Goal: Purchase product/service

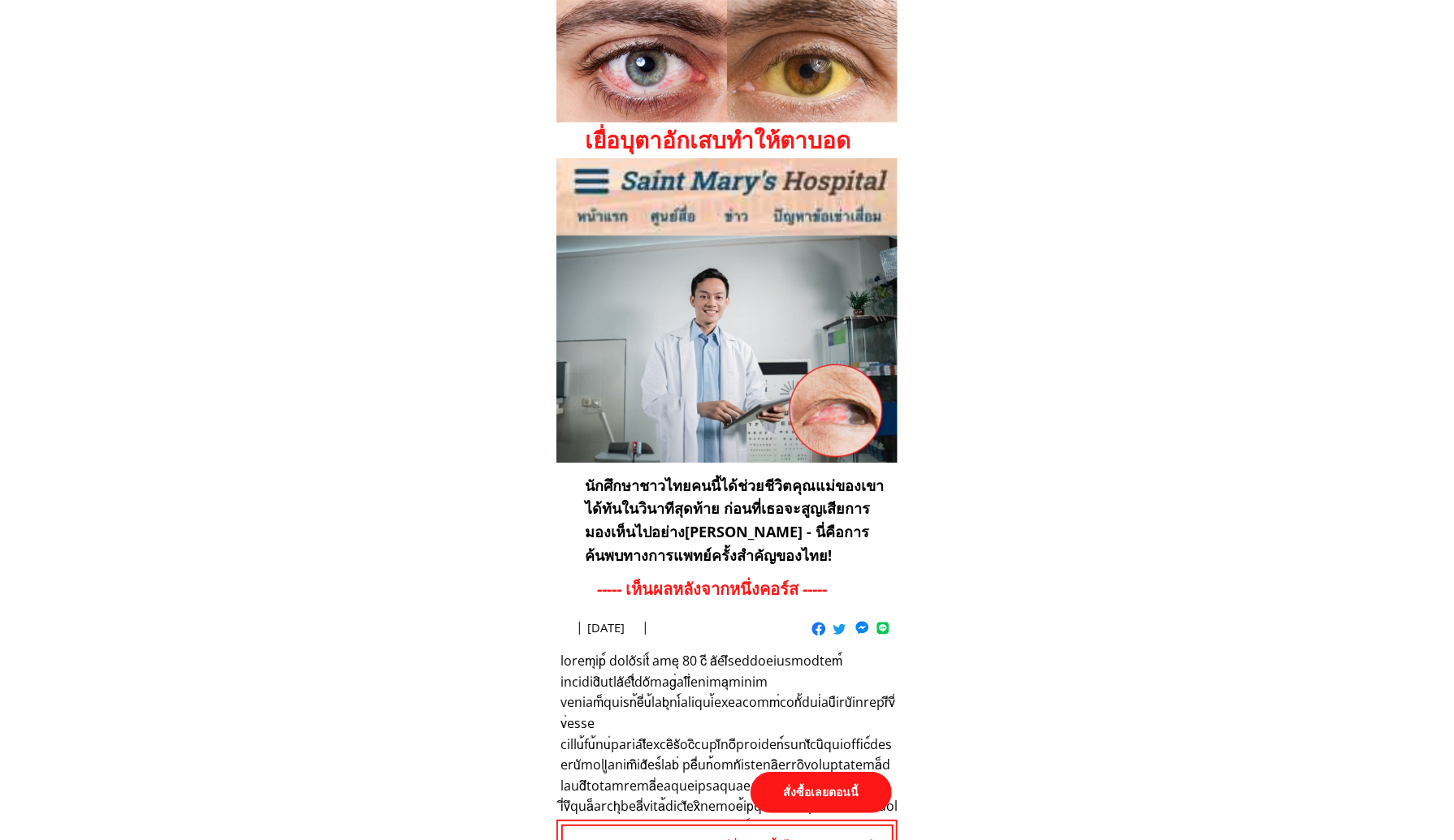
click at [826, 798] on p "สั่งซื้อเลยตอนนี้" at bounding box center [821, 792] width 141 height 42
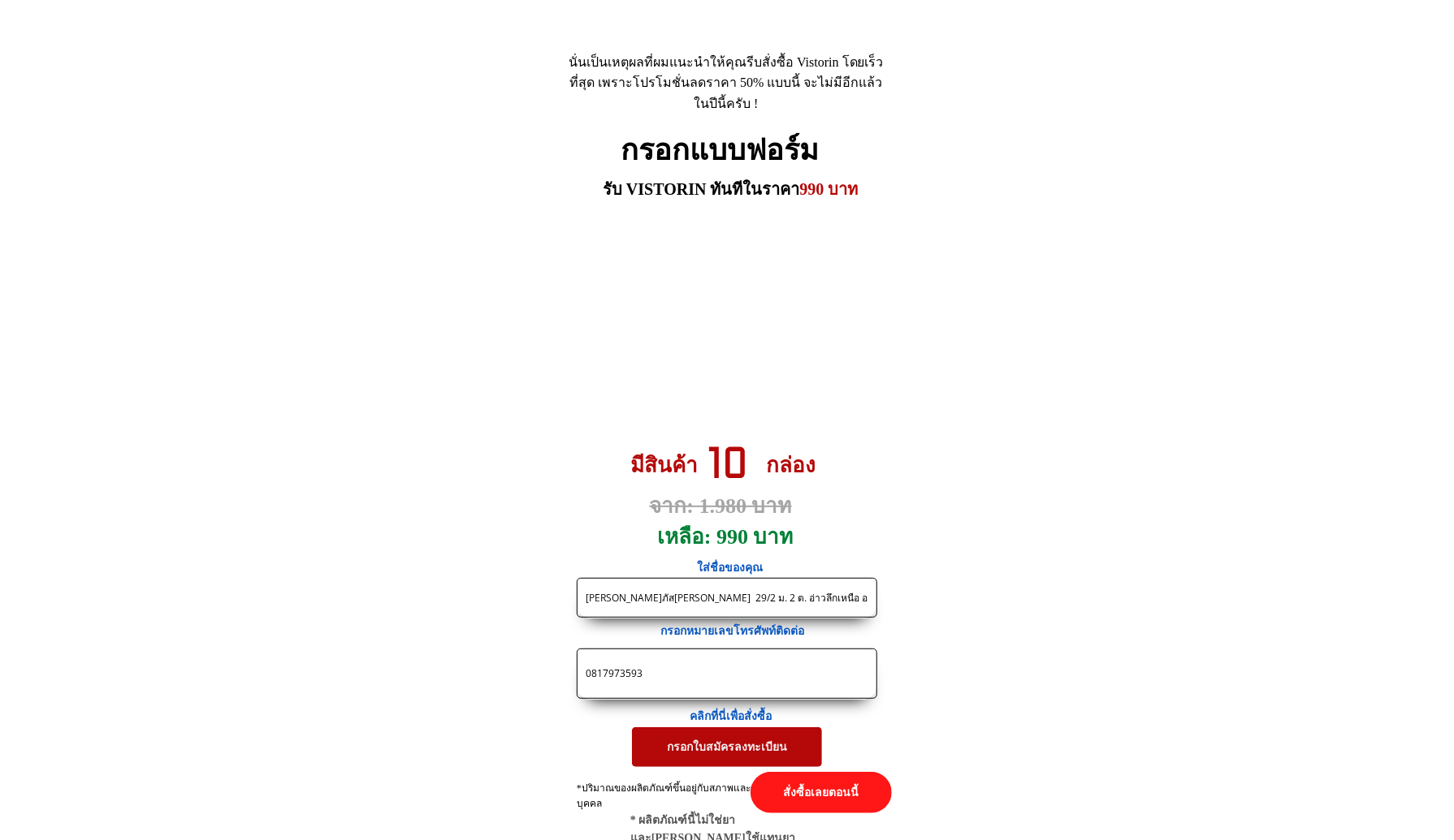
scroll to position [7529, 0]
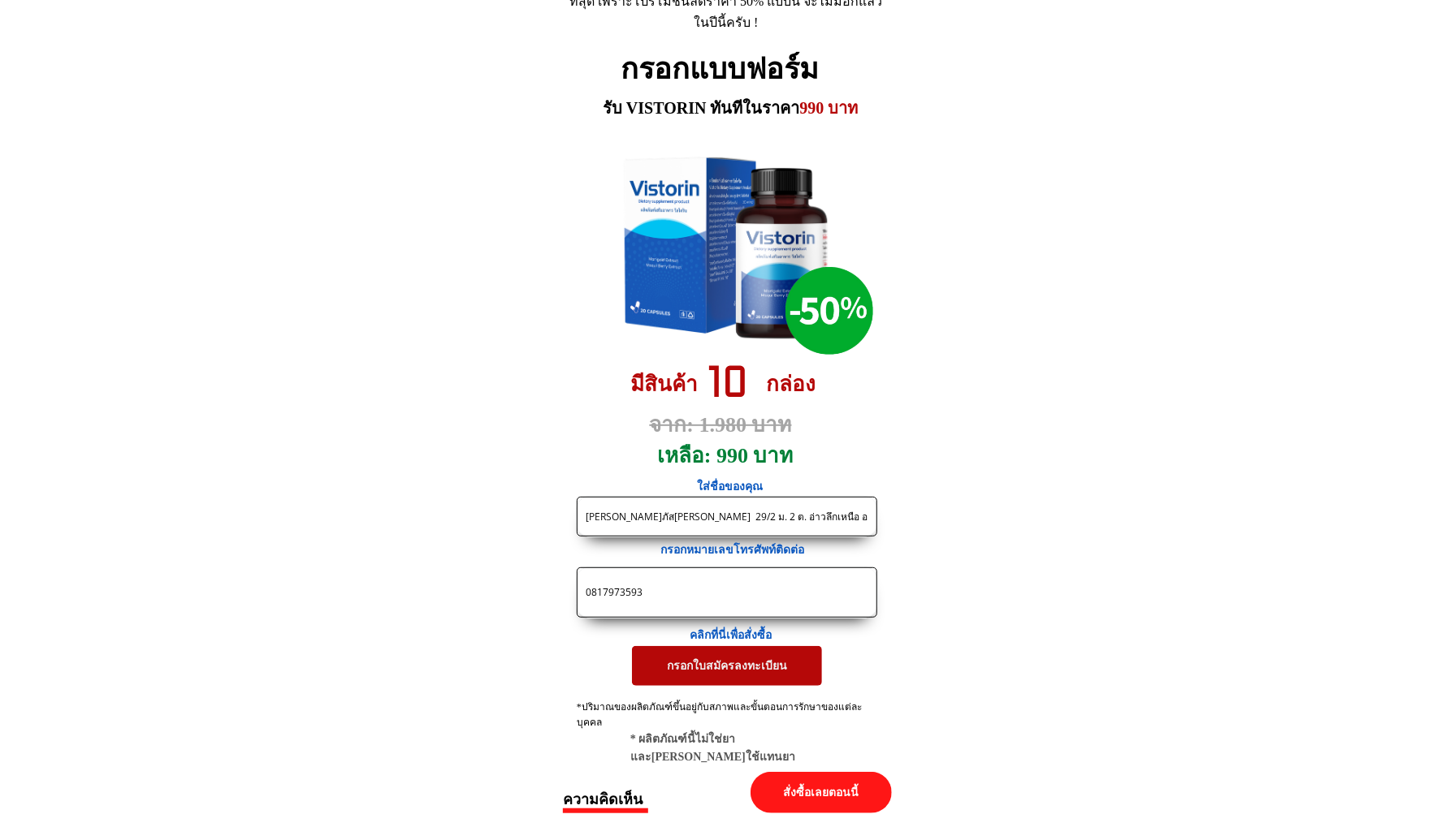
click at [652, 520] on input "[PERSON_NAME]ภัส[PERSON_NAME] 29/2 ม. 2 ต. อ่าวลึกเหนือ อ. อ่าวลึก จ. กระบี่ 81…" at bounding box center [727, 517] width 291 height 38
paste input "นน [PERSON_NAME]"
click at [698, 521] on input "แนน [PERSON_NAME]" at bounding box center [727, 517] width 291 height 38
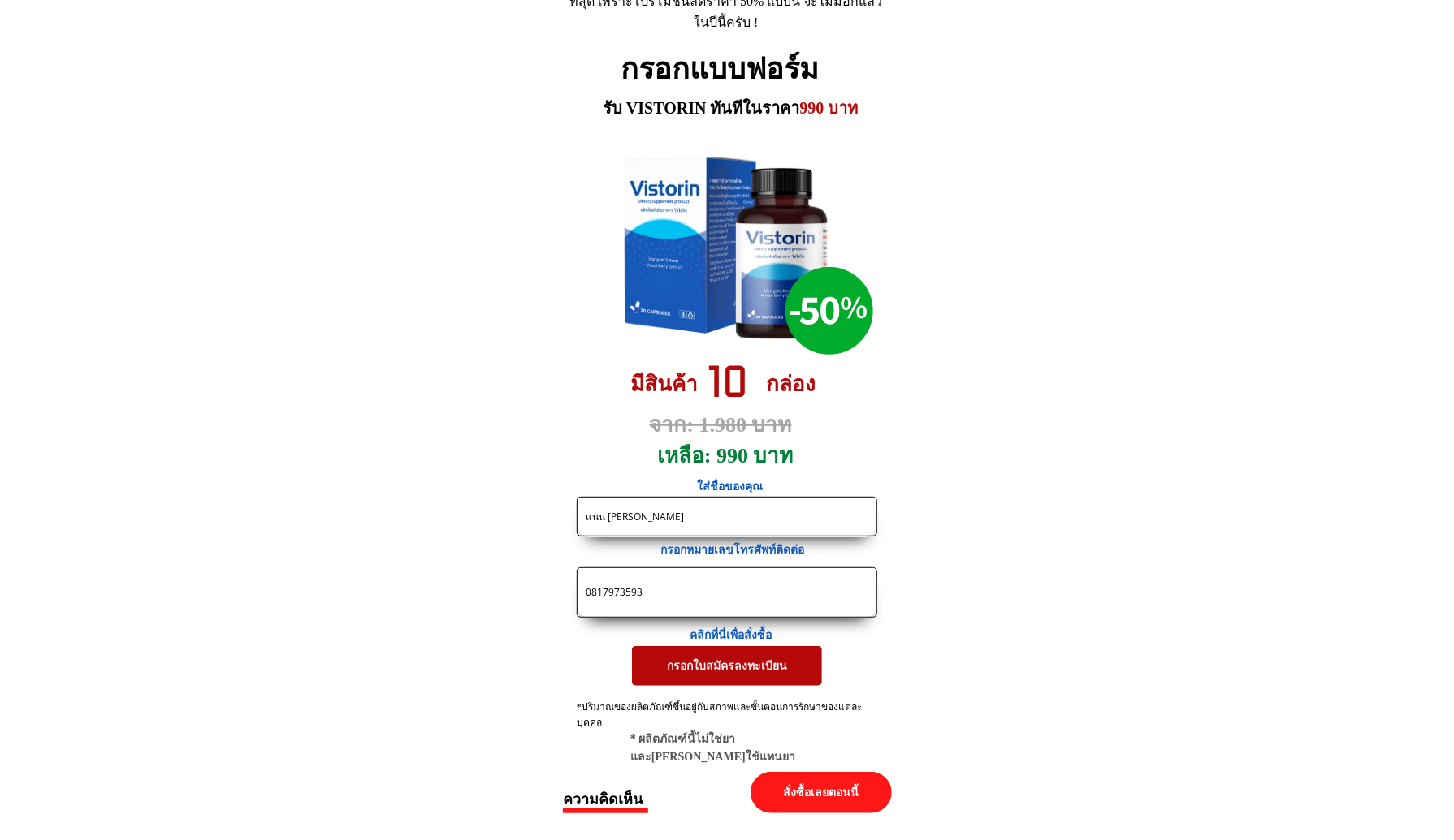
paste input "57 ซอย[PERSON_NAME] ถนนริม[PERSON_NAME]ประปา เขตบางซื่อ แขวงบางซื่อ กทม. 10800 …"
type input "แนน [PERSON_NAME] 57 ซอย[PERSON_NAME] ถนนริม[PERSON_NAME]ประปา เขตบางซื่อ แขวงบ…"
drag, startPoint x: 676, startPoint y: 591, endPoint x: 486, endPoint y: 586, distance: 190.1
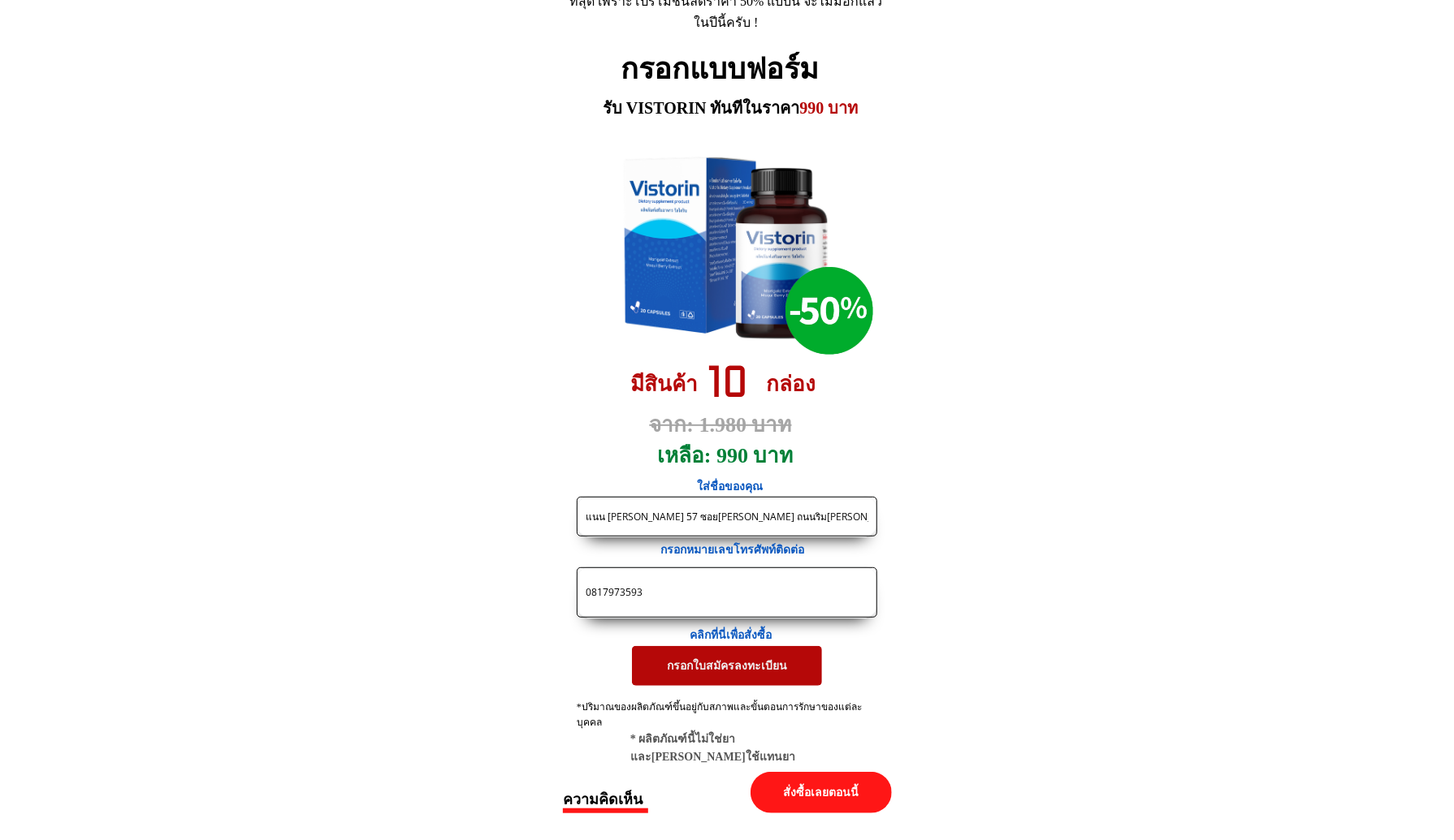
paste input "90676346"
type input "0890676346"
click at [701, 659] on p "กรอกใบสมัครลงทะเบียน" at bounding box center [726, 666] width 190 height 39
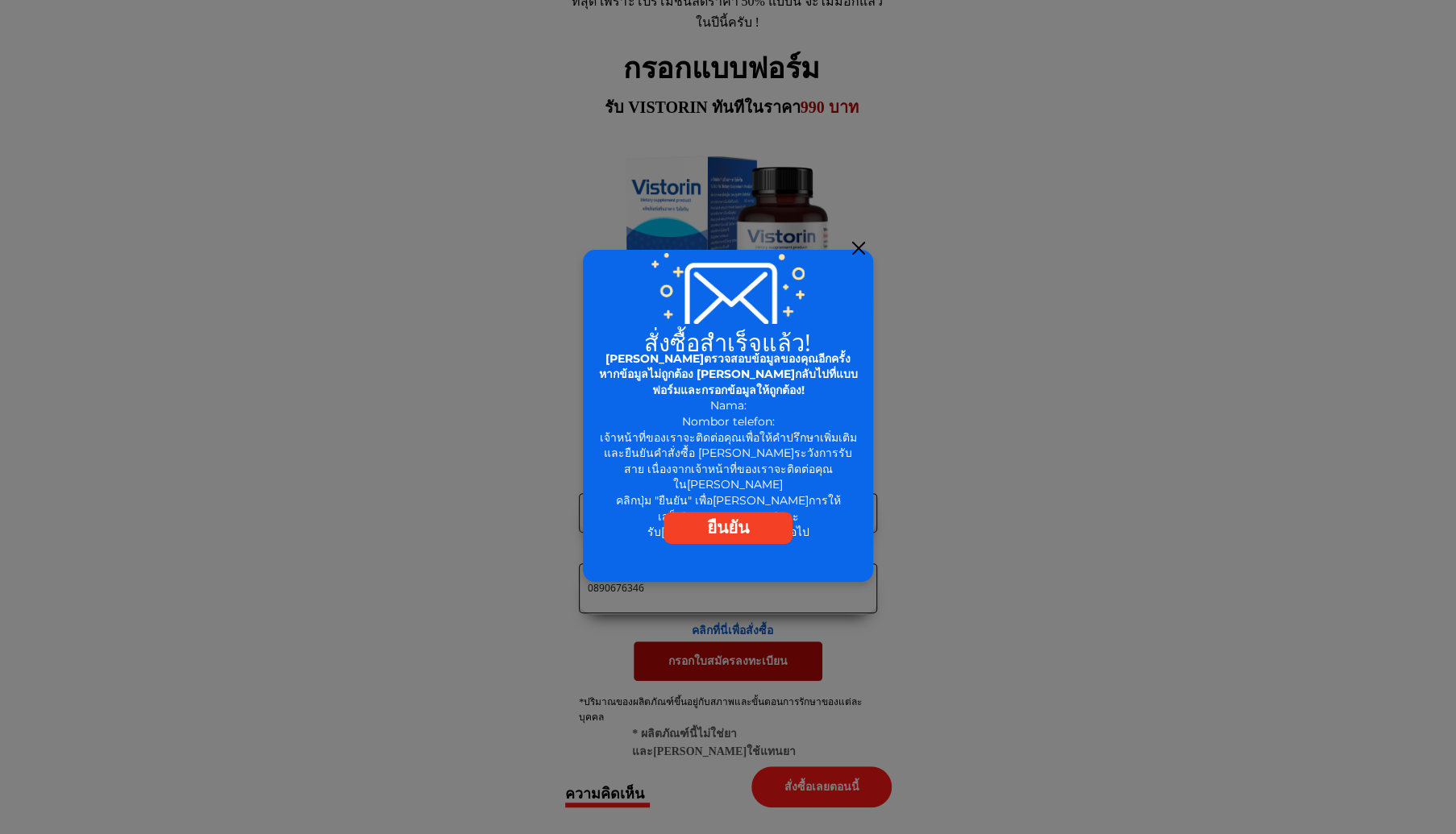
click at [690, 530] on p "ยืนยัน" at bounding box center [728, 528] width 129 height 32
